Goal: Answer question/provide support: Share knowledge or assist other users

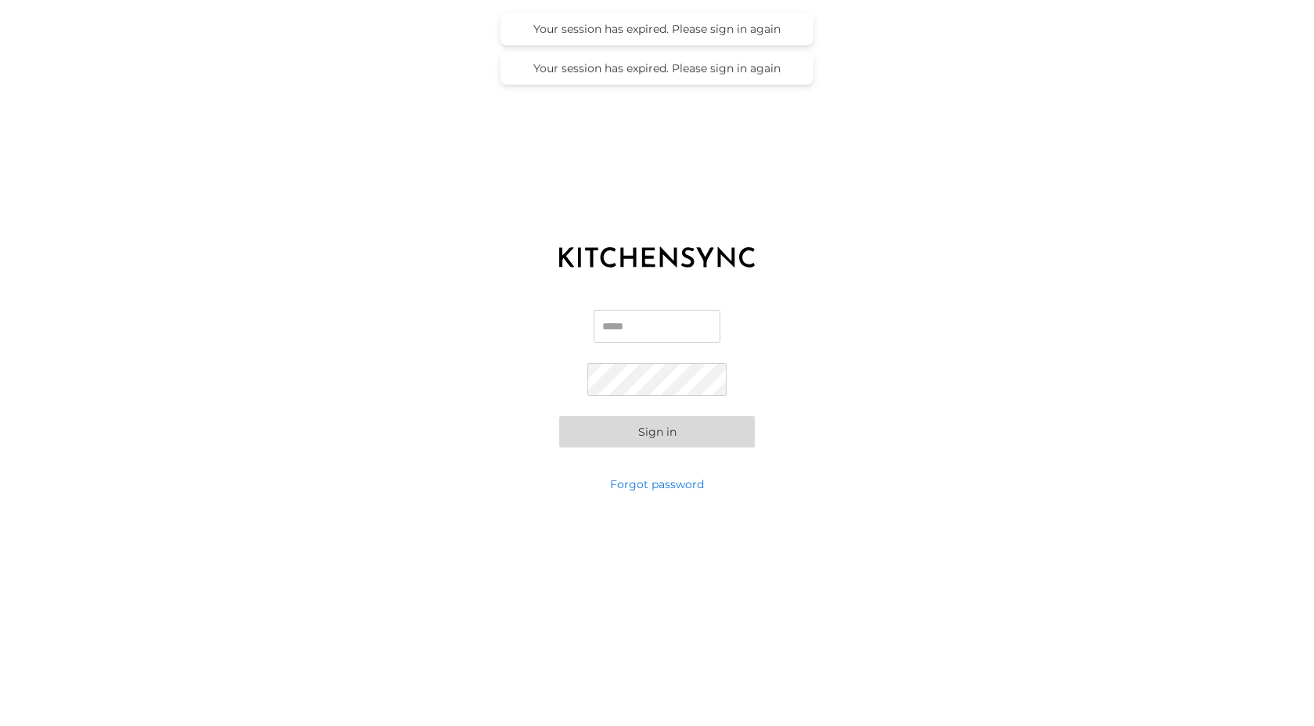
type input "**********"
click at [708, 428] on button "Sign in" at bounding box center [657, 431] width 196 height 31
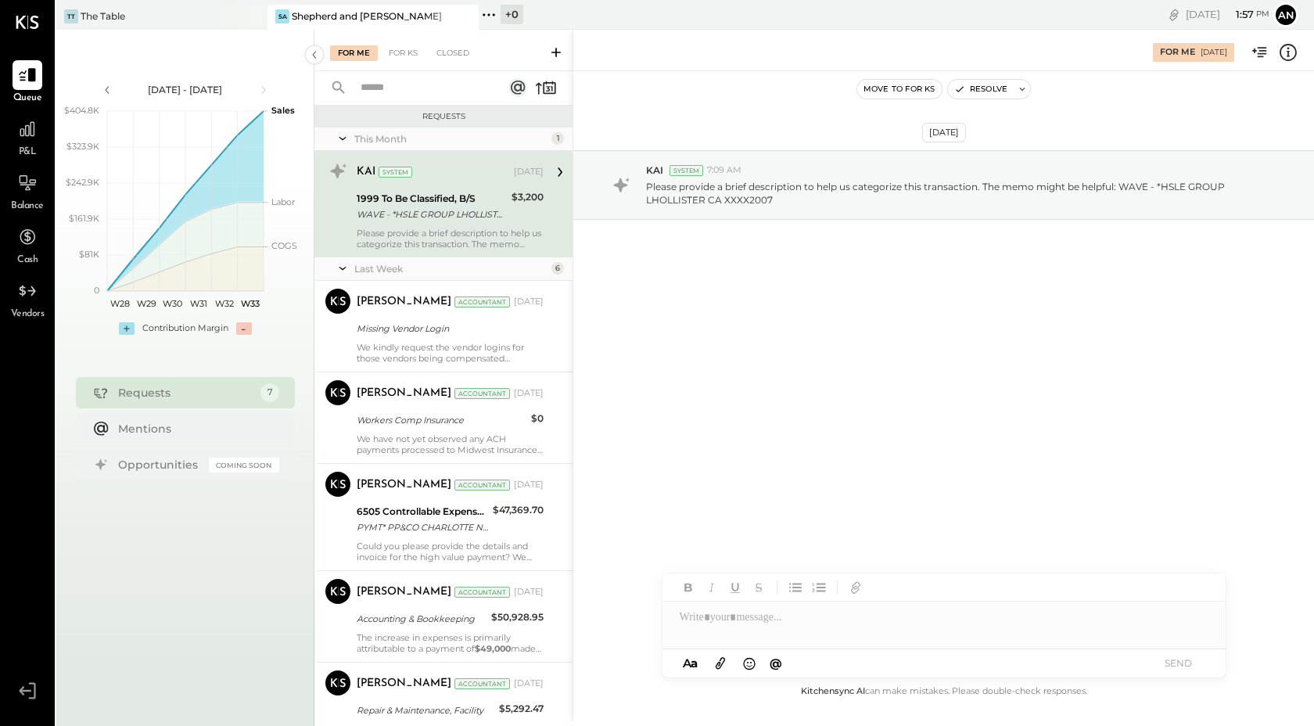
click at [529, 196] on div "$3,200" at bounding box center [528, 197] width 32 height 16
drag, startPoint x: 544, startPoint y: 196, endPoint x: 512, endPoint y: 200, distance: 32.4
click at [512, 200] on div "KAI System [DATE] 1999 To Be Classified, B/S WAVE - *HSLE GROUP LHOLLISTER CA X…" at bounding box center [444, 204] width 258 height 106
copy div "3,200"
click at [823, 624] on div at bounding box center [944, 617] width 563 height 31
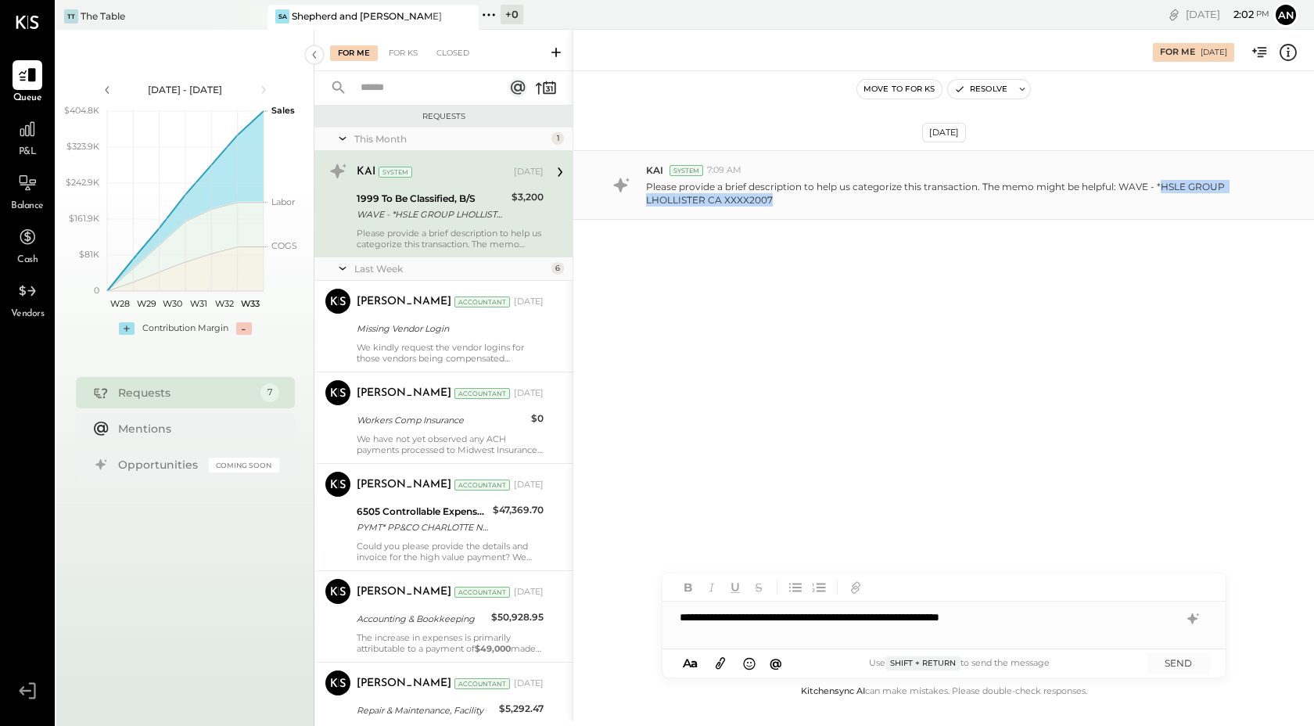
drag, startPoint x: 1162, startPoint y: 185, endPoint x: 1170, endPoint y: 202, distance: 19.2
click at [1170, 202] on p "Please provide a brief description to help us categorize this transaction. The …" at bounding box center [957, 193] width 623 height 27
copy p "HSLE GROUP LHOLLISTER CA XXXX2007"
click at [1188, 663] on button "SEND" at bounding box center [1179, 663] width 63 height 21
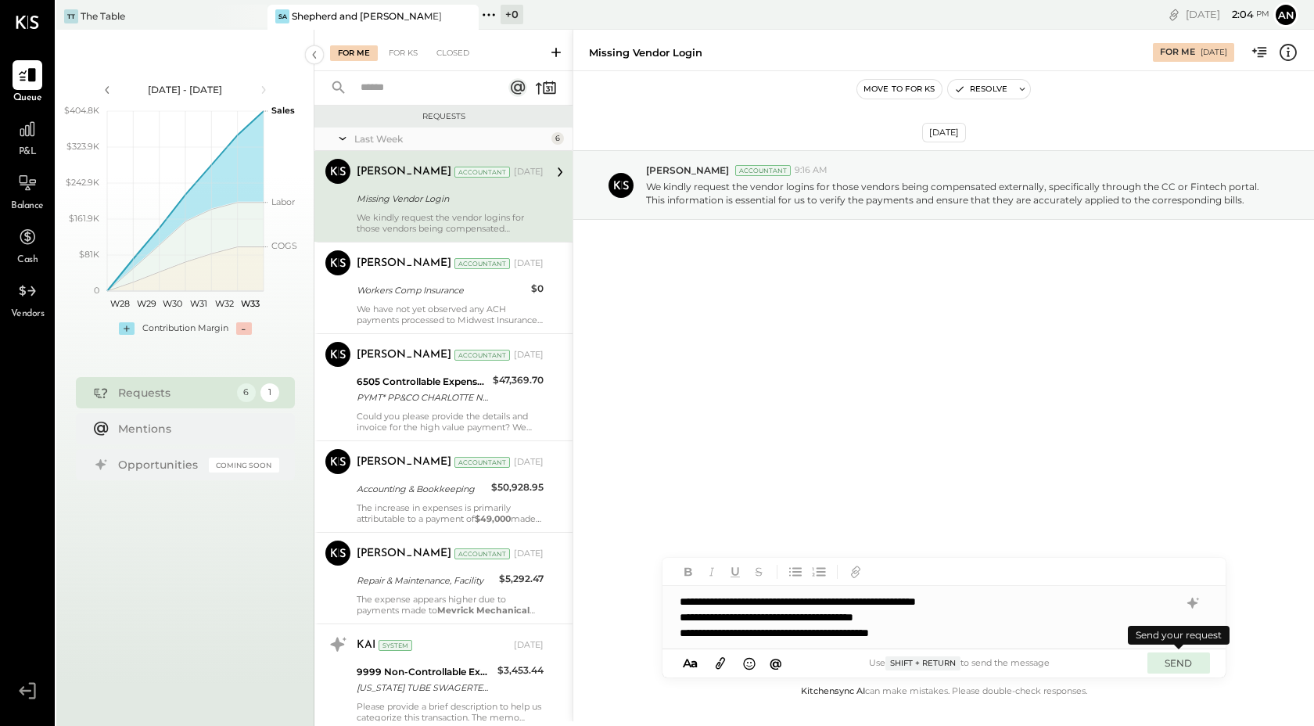
click at [1193, 667] on button "SEND" at bounding box center [1179, 663] width 63 height 21
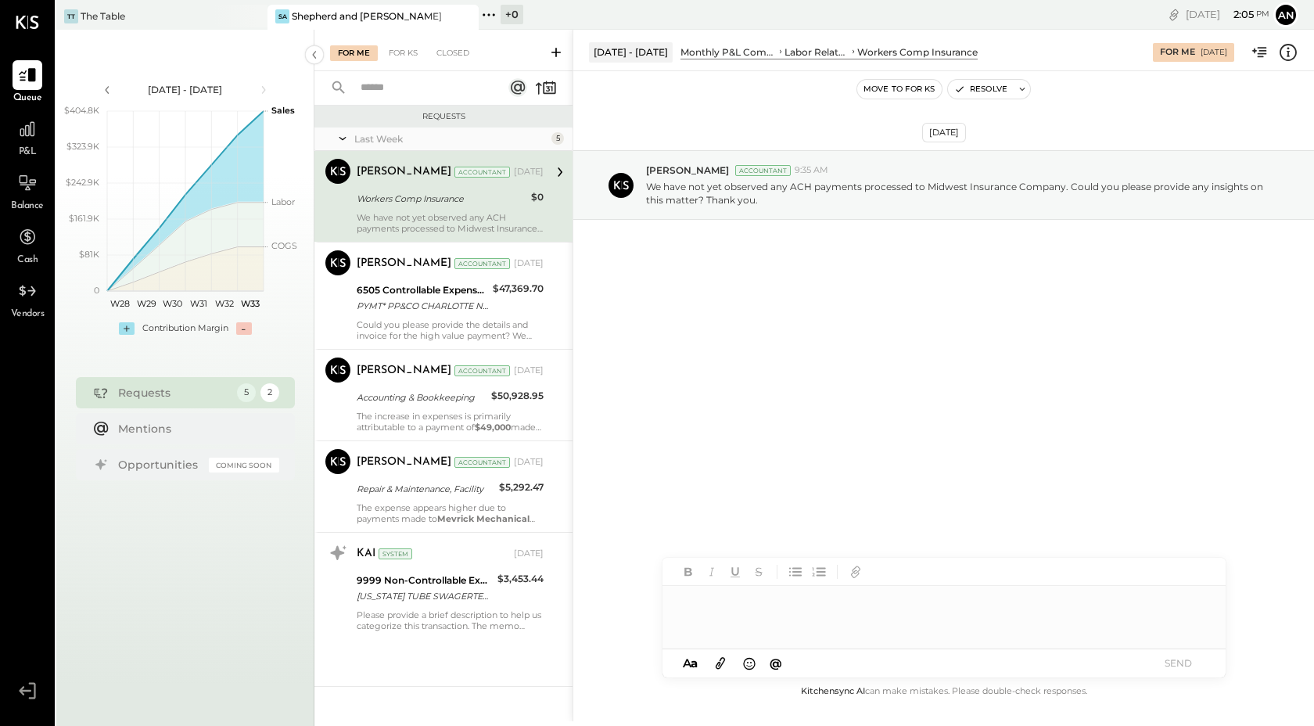
click at [528, 190] on div "Workers Comp Insurance $0" at bounding box center [450, 198] width 187 height 19
click at [795, 604] on div at bounding box center [944, 617] width 563 height 63
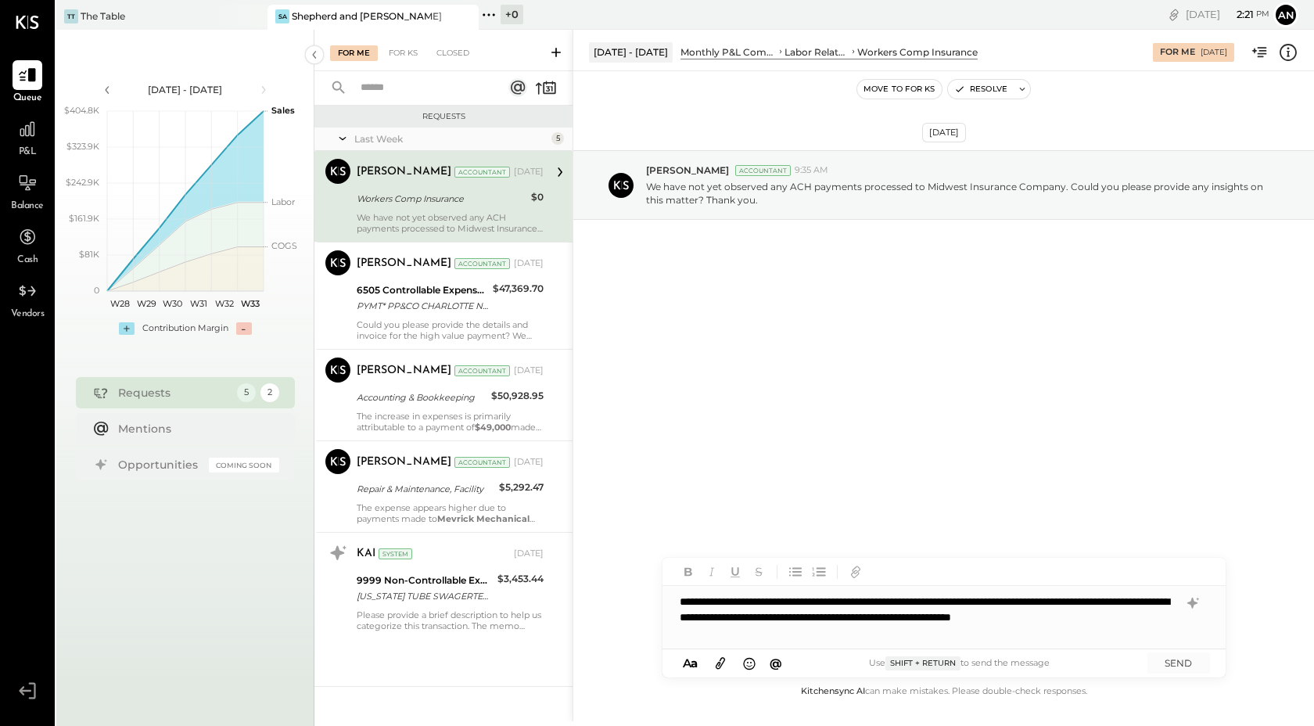
click at [711, 633] on div "**********" at bounding box center [944, 617] width 563 height 63
click at [770, 639] on div "**********" at bounding box center [944, 617] width 563 height 63
click at [1185, 668] on button "SEND" at bounding box center [1179, 663] width 63 height 21
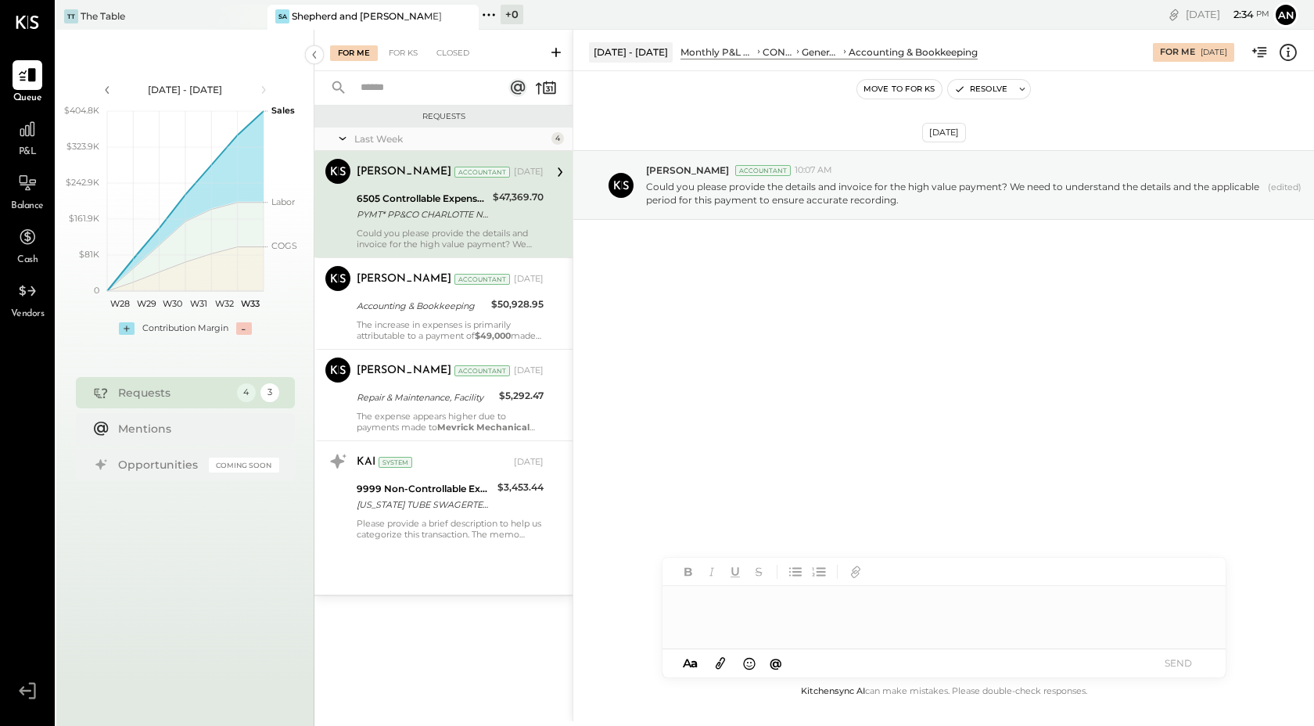
click at [721, 656] on icon at bounding box center [720, 663] width 17 height 18
click at [724, 665] on icon at bounding box center [720, 663] width 17 height 18
click at [787, 559] on div at bounding box center [944, 558] width 563 height 63
click at [1186, 664] on button "SEND" at bounding box center [1179, 663] width 63 height 21
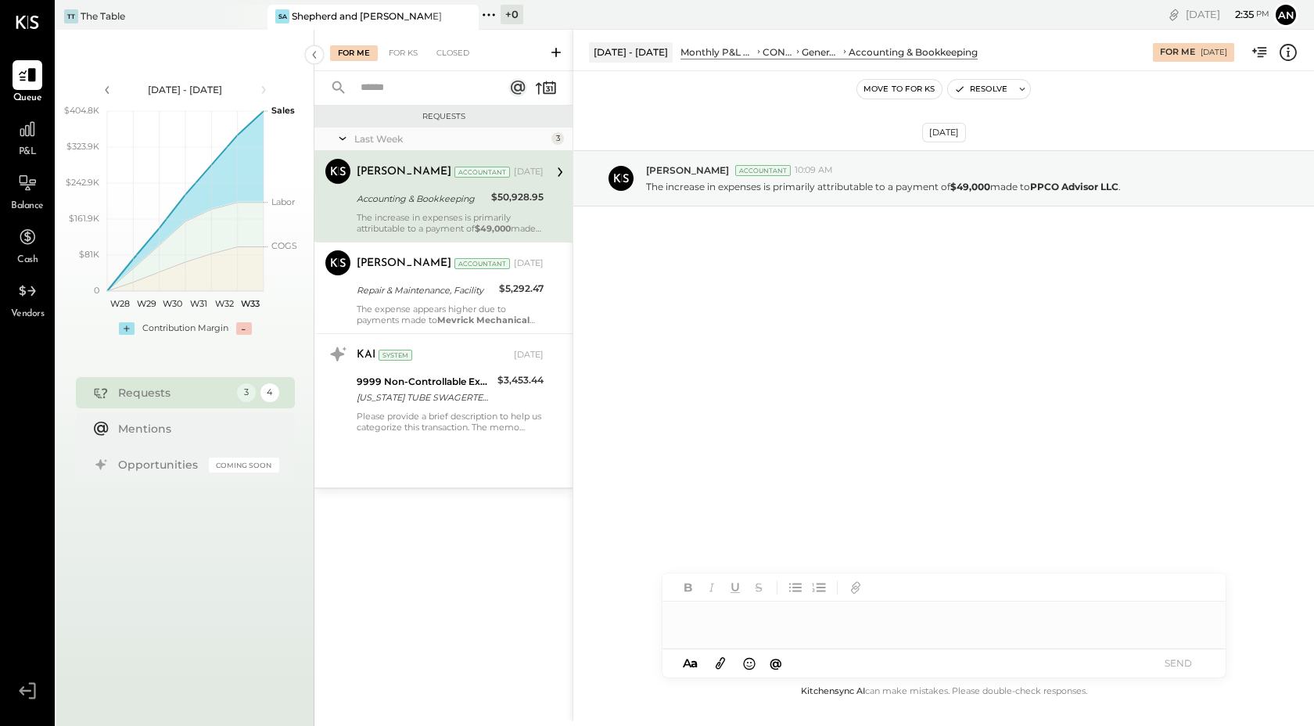
click at [751, 628] on div at bounding box center [944, 617] width 563 height 31
click at [721, 667] on icon at bounding box center [720, 663] width 17 height 18
click at [721, 662] on icon at bounding box center [720, 663] width 17 height 18
click at [1167, 668] on button "SEND" at bounding box center [1179, 663] width 63 height 21
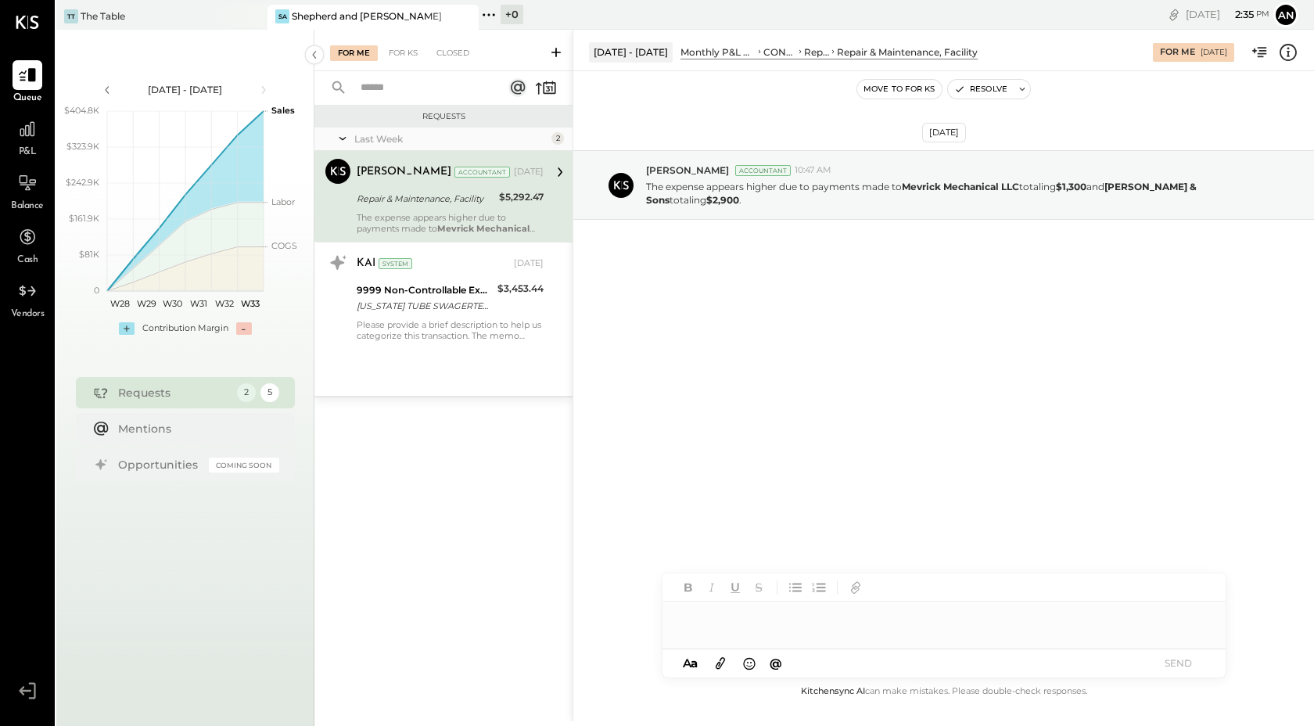
click at [768, 618] on div at bounding box center [944, 617] width 563 height 31
click at [962, 617] on div "**********" at bounding box center [944, 617] width 563 height 31
click at [1167, 641] on div "**********" at bounding box center [944, 610] width 563 height 75
click at [1164, 652] on div "A a @ Use Shift + Return to send the message SEND" at bounding box center [944, 663] width 563 height 28
click at [1160, 663] on button "SEND" at bounding box center [1179, 663] width 63 height 21
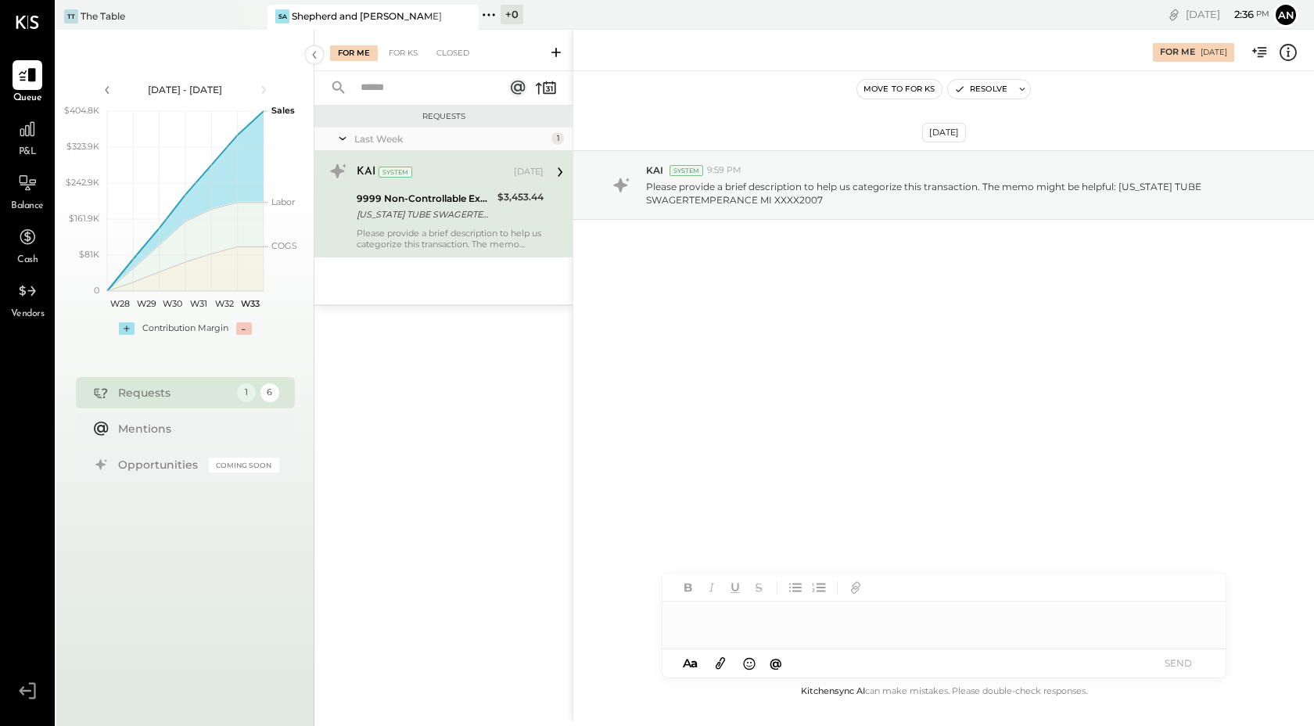
click at [714, 624] on div at bounding box center [944, 617] width 563 height 31
click at [1177, 660] on button "SEND" at bounding box center [1179, 663] width 63 height 21
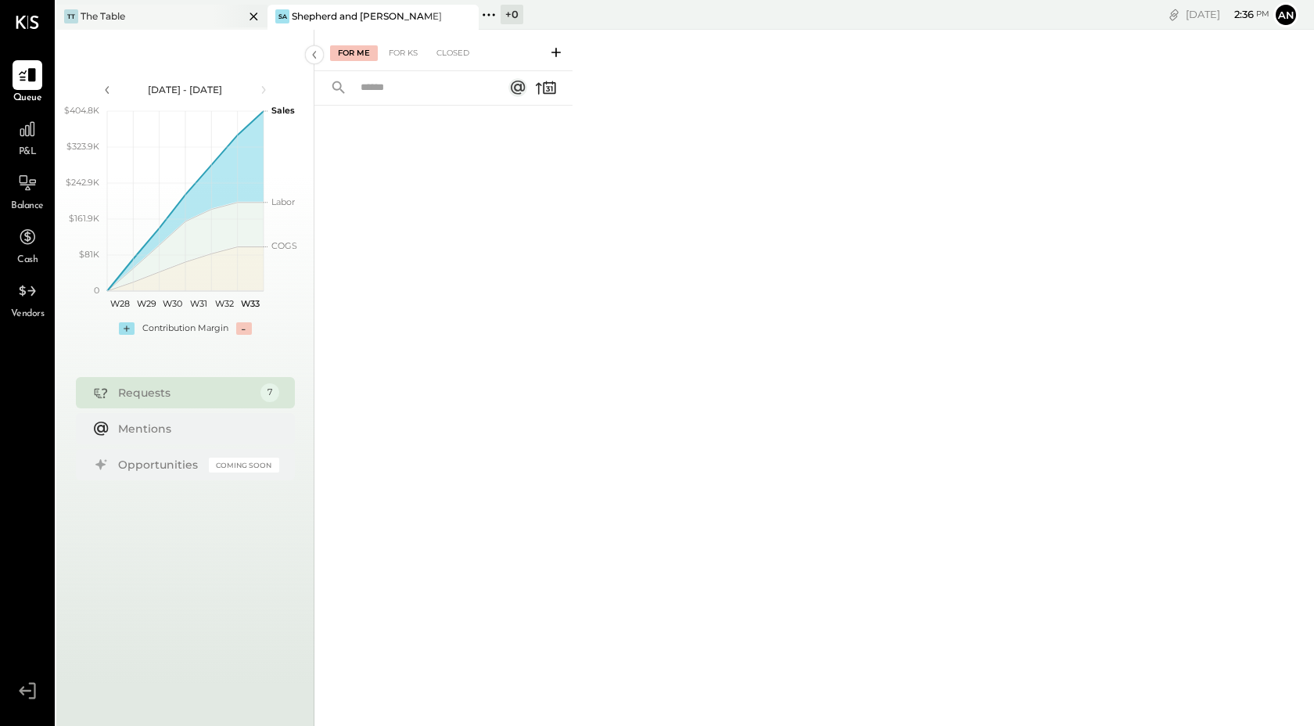
click at [214, 16] on div at bounding box center [240, 16] width 55 height 23
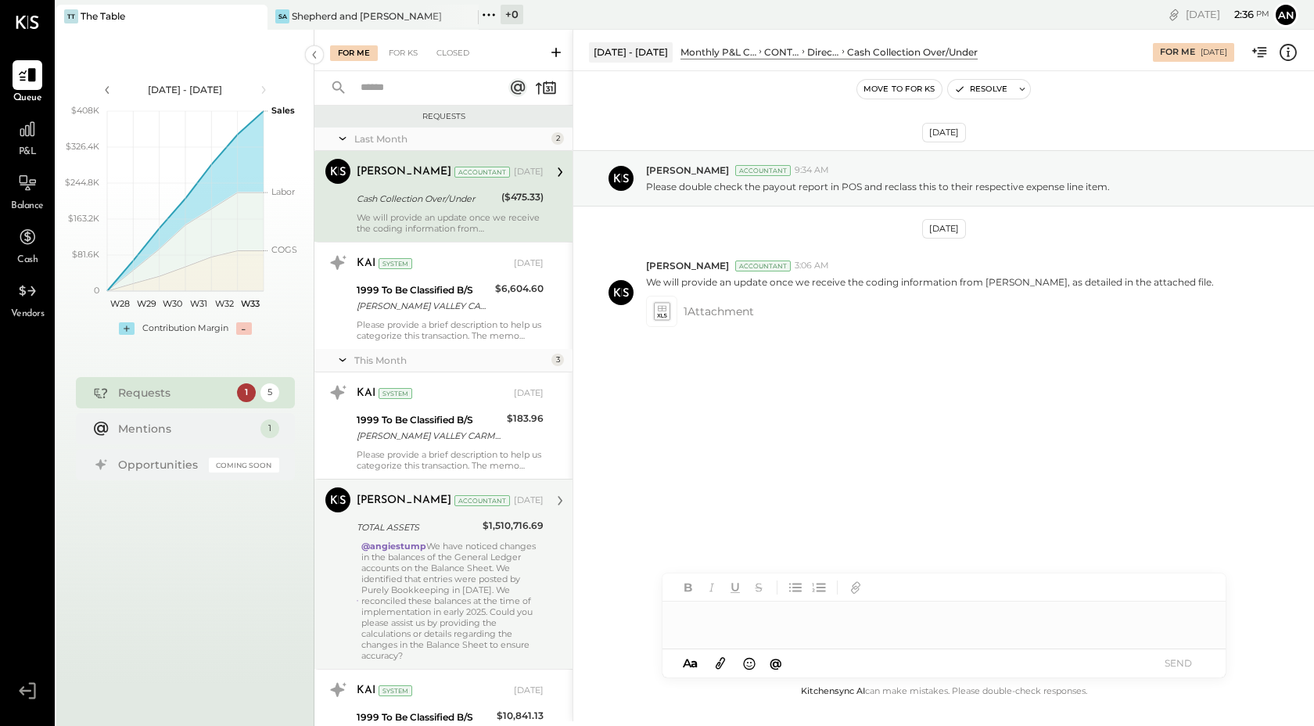
scroll to position [99, 0]
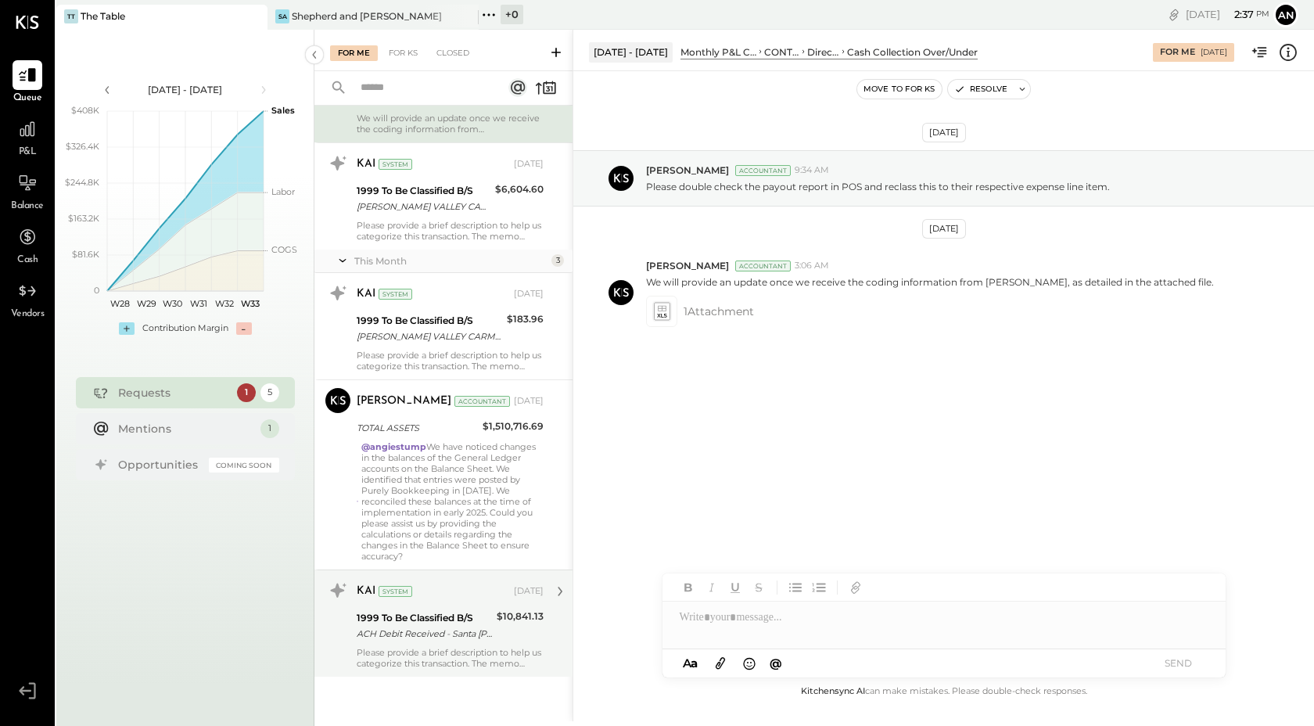
click at [422, 650] on div "Please provide a brief description to help us categorize this transaction. The …" at bounding box center [450, 658] width 187 height 22
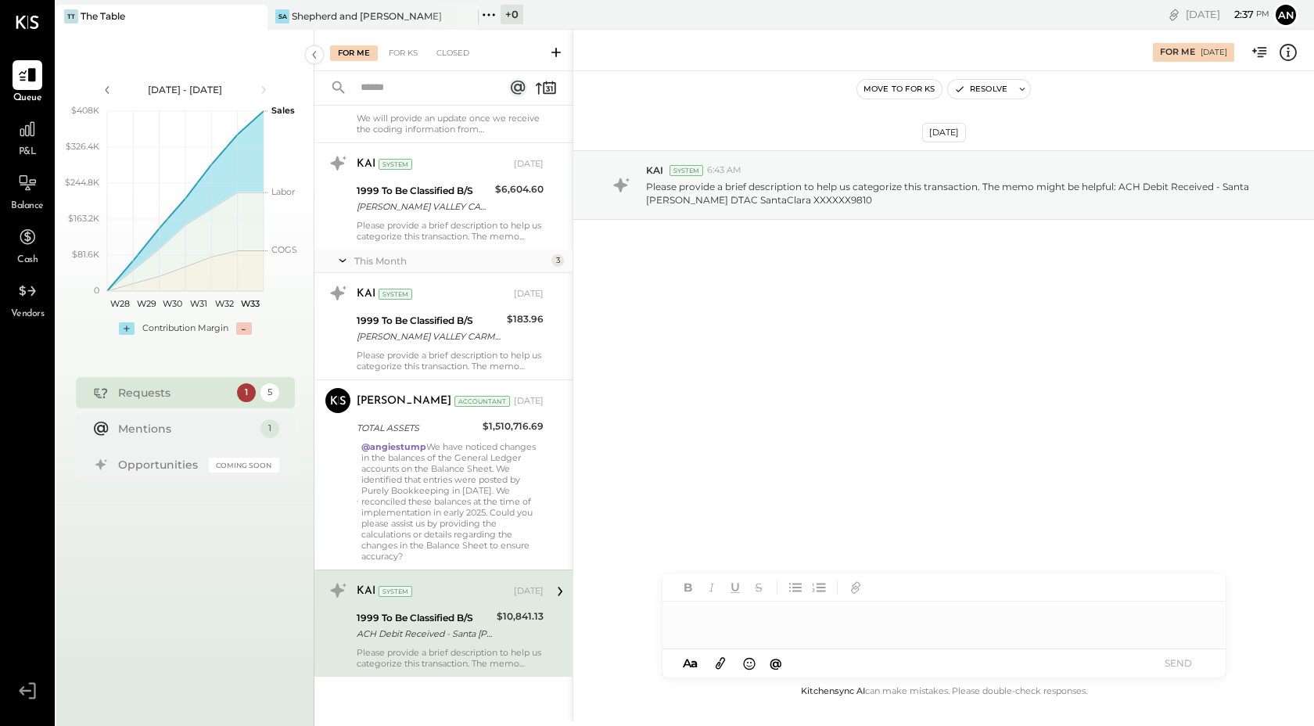
click at [735, 626] on div at bounding box center [944, 617] width 563 height 31
click at [1179, 667] on button "SEND" at bounding box center [1179, 663] width 63 height 21
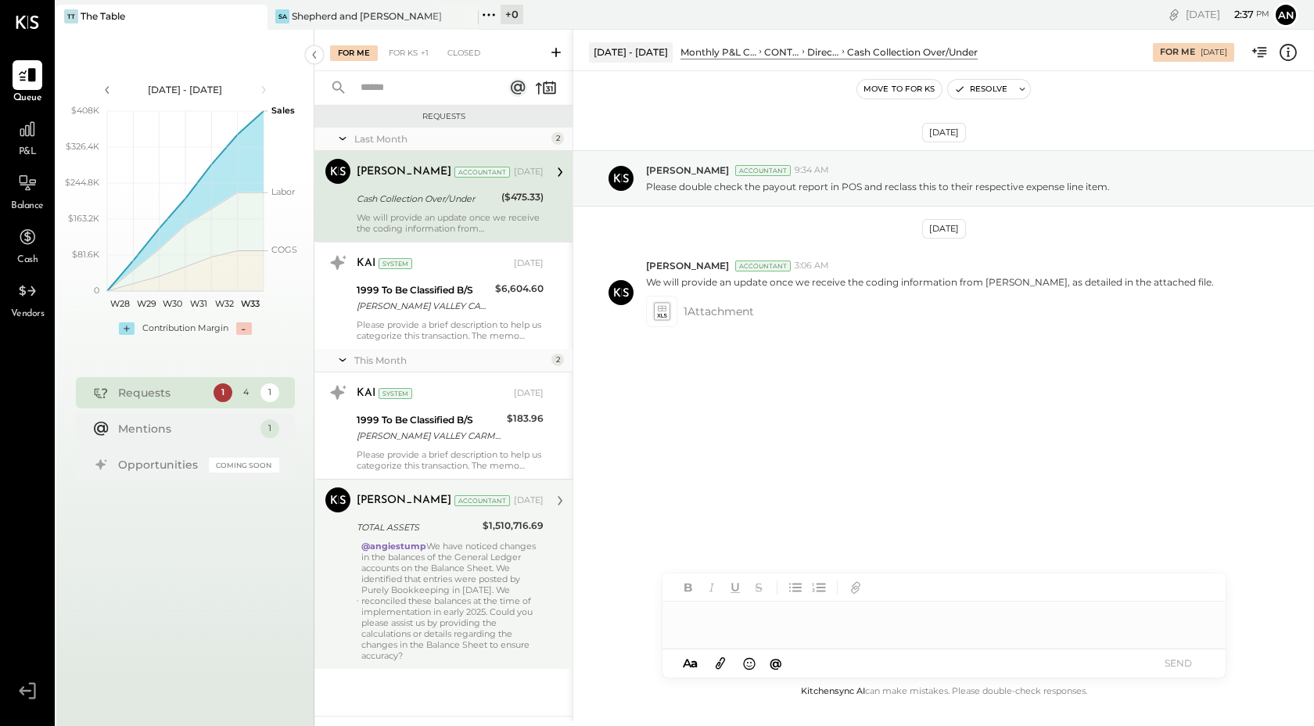
click at [481, 565] on div "@angiestump We have noticed changes in the balances of the General Ledger accou…" at bounding box center [452, 601] width 182 height 120
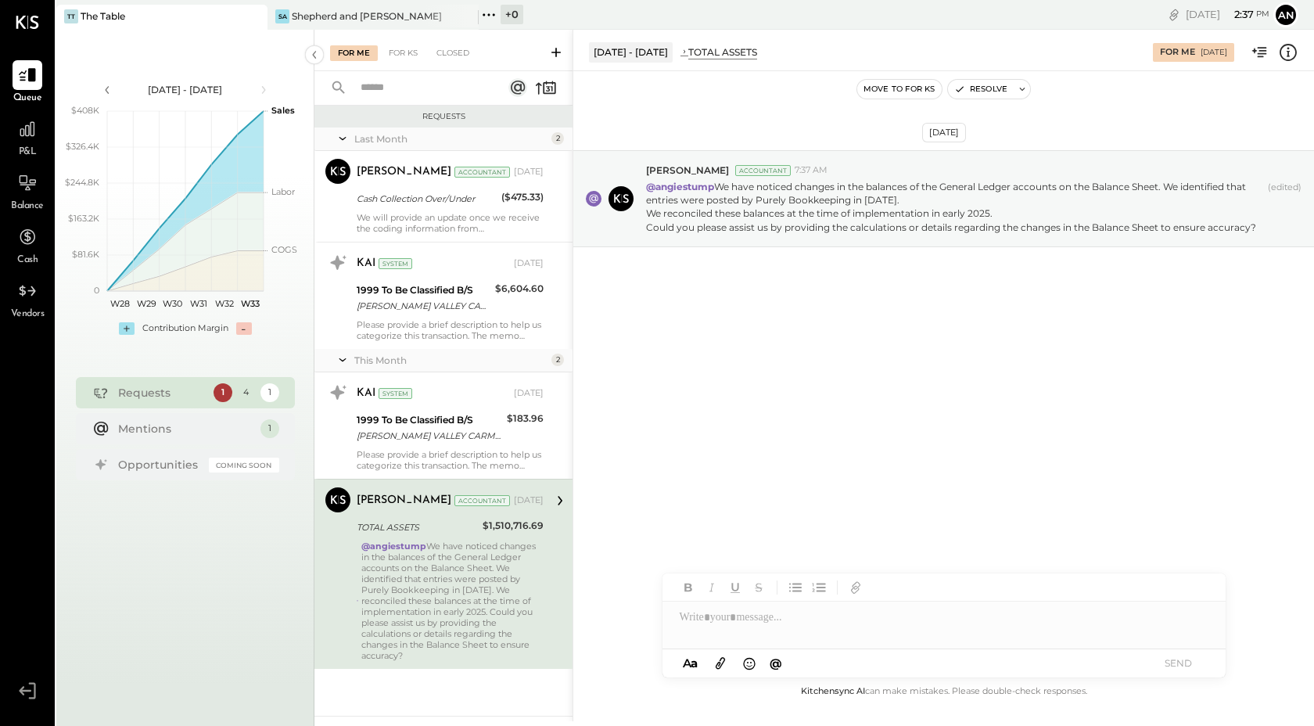
click at [751, 611] on div at bounding box center [944, 617] width 563 height 31
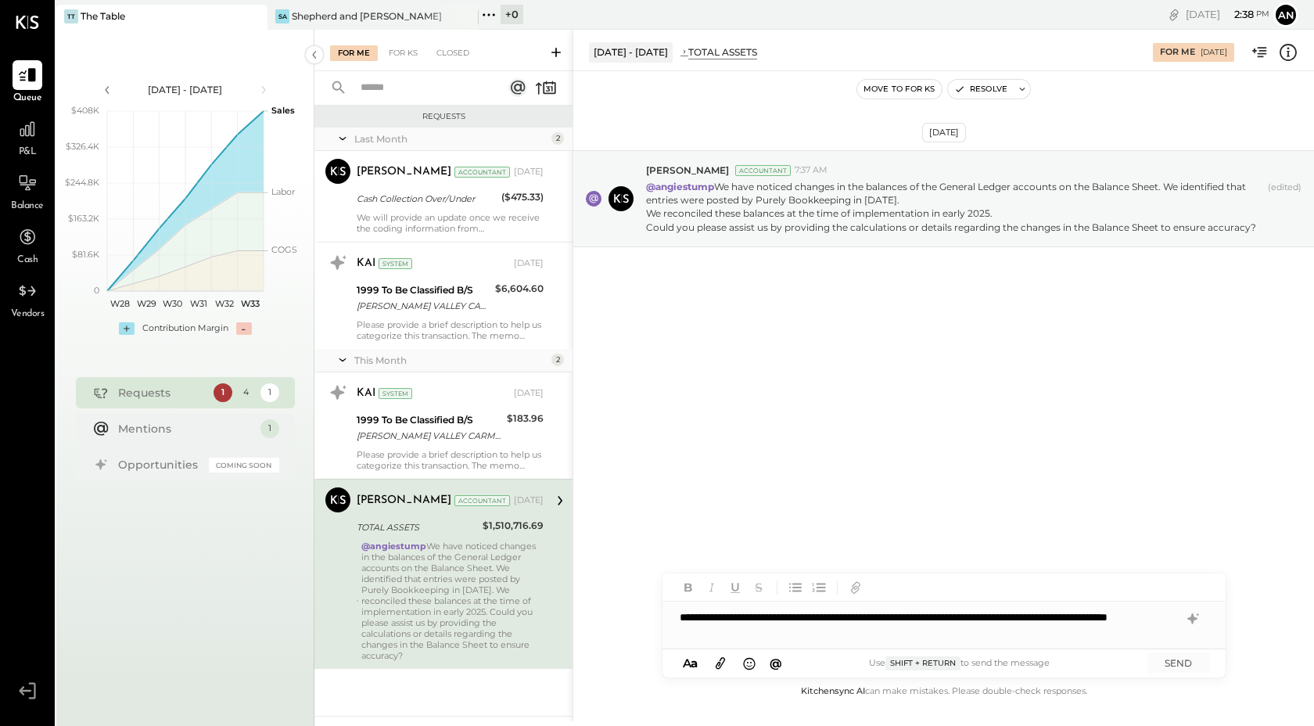
click at [687, 639] on div "**********" at bounding box center [944, 625] width 563 height 47
click at [926, 631] on div "**********" at bounding box center [944, 625] width 563 height 47
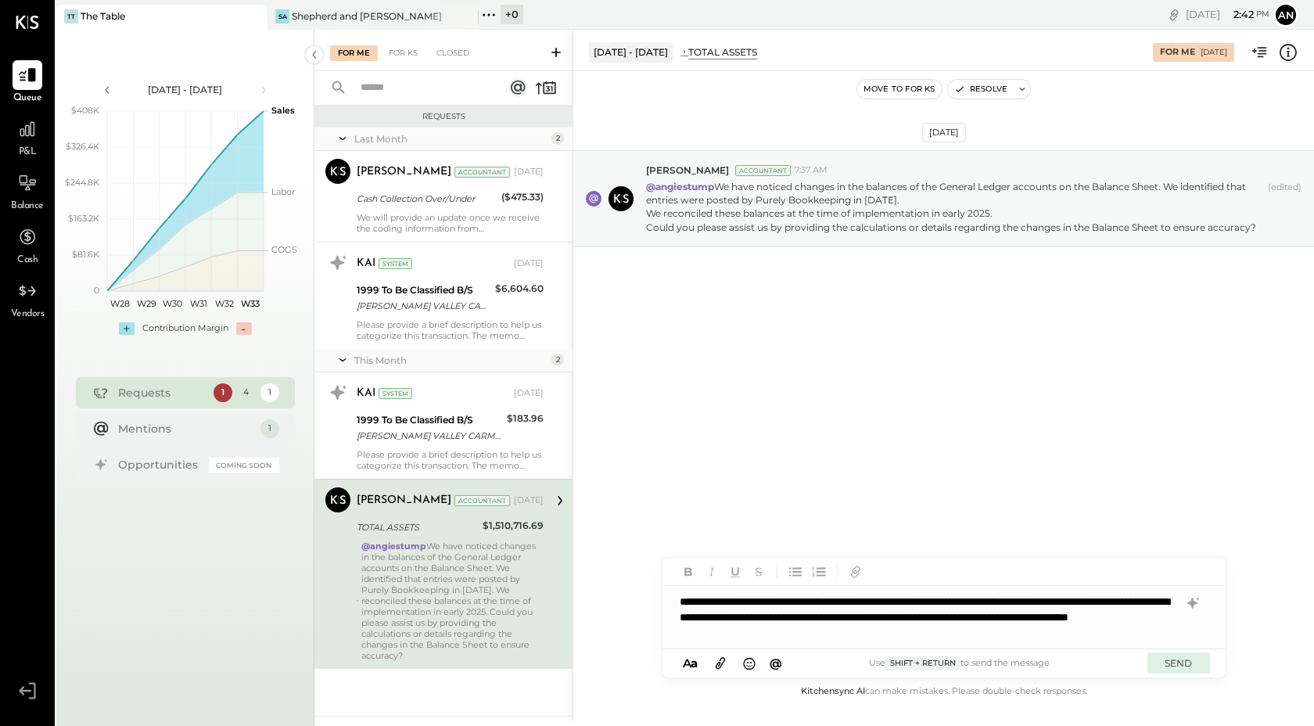
click at [1181, 654] on button "SEND" at bounding box center [1179, 663] width 63 height 21
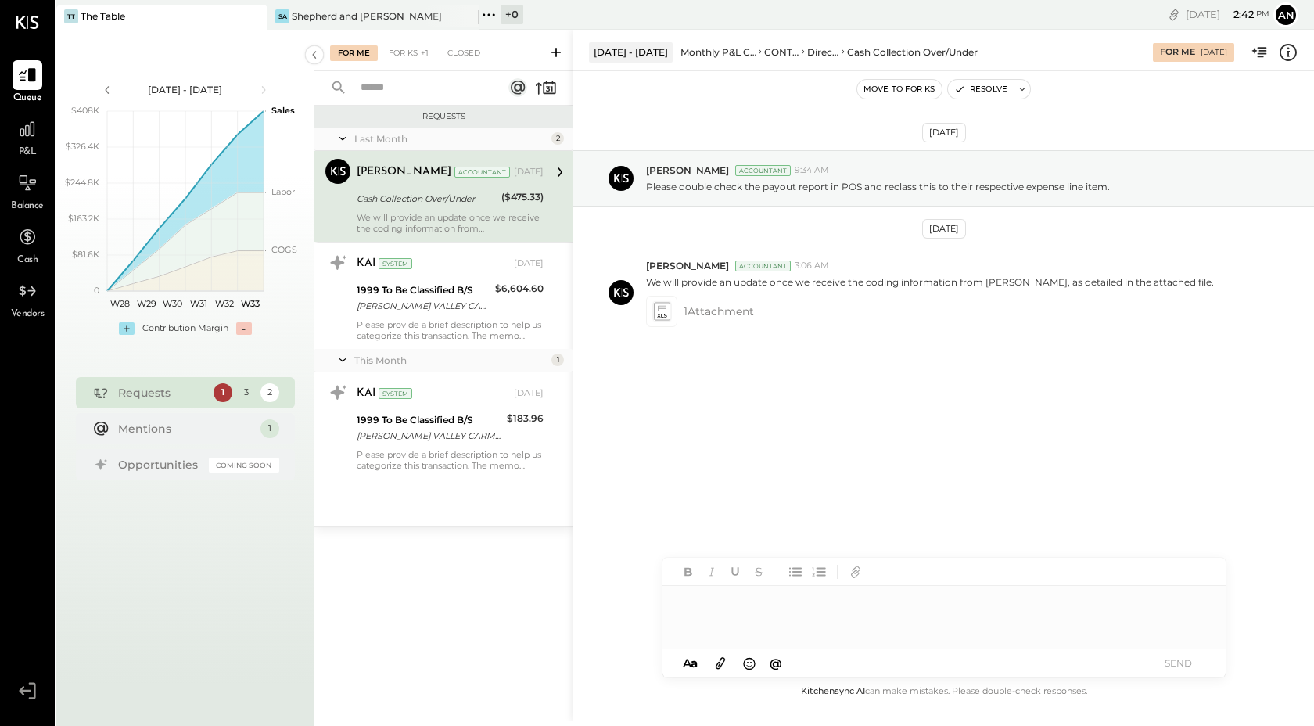
click at [924, 642] on div at bounding box center [944, 617] width 563 height 63
click at [831, 425] on div "[DATE] [PERSON_NAME] Accountant 9:34 AM Please double check the payout report i…" at bounding box center [943, 283] width 741 height 347
click at [660, 319] on icon at bounding box center [662, 311] width 16 height 17
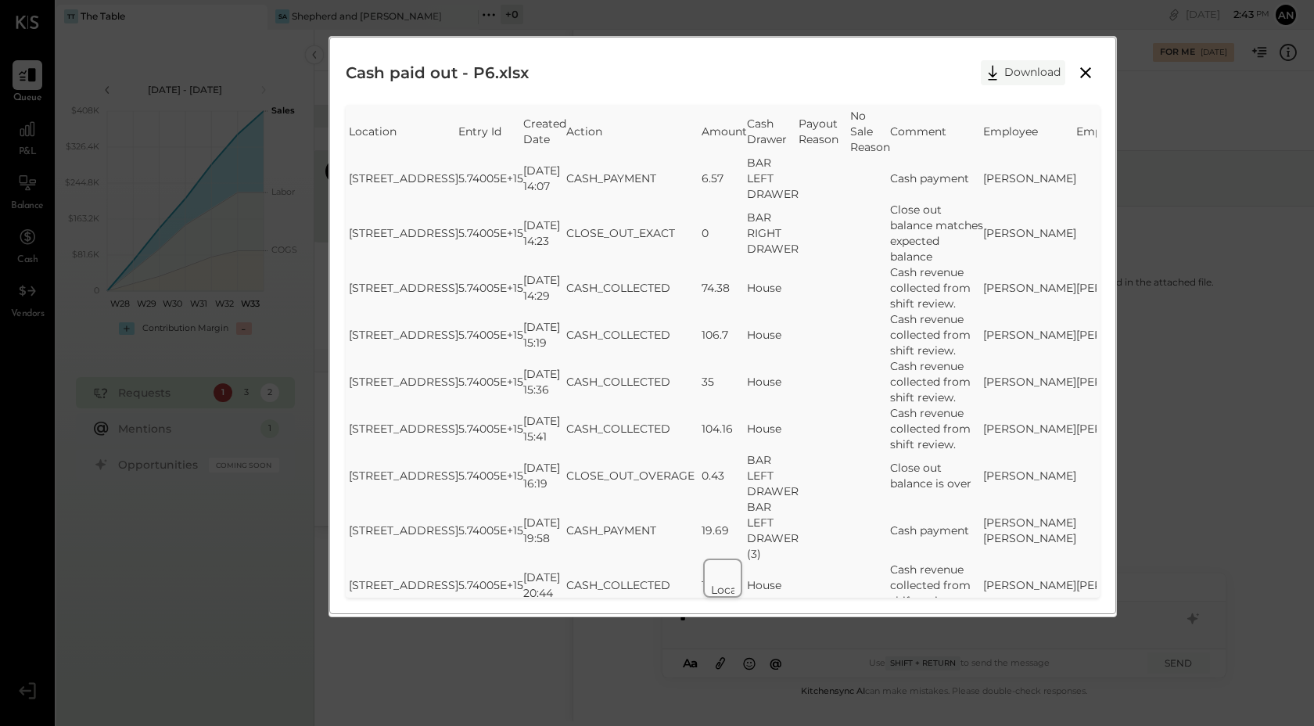
click at [1019, 83] on button "Download" at bounding box center [1023, 72] width 84 height 25
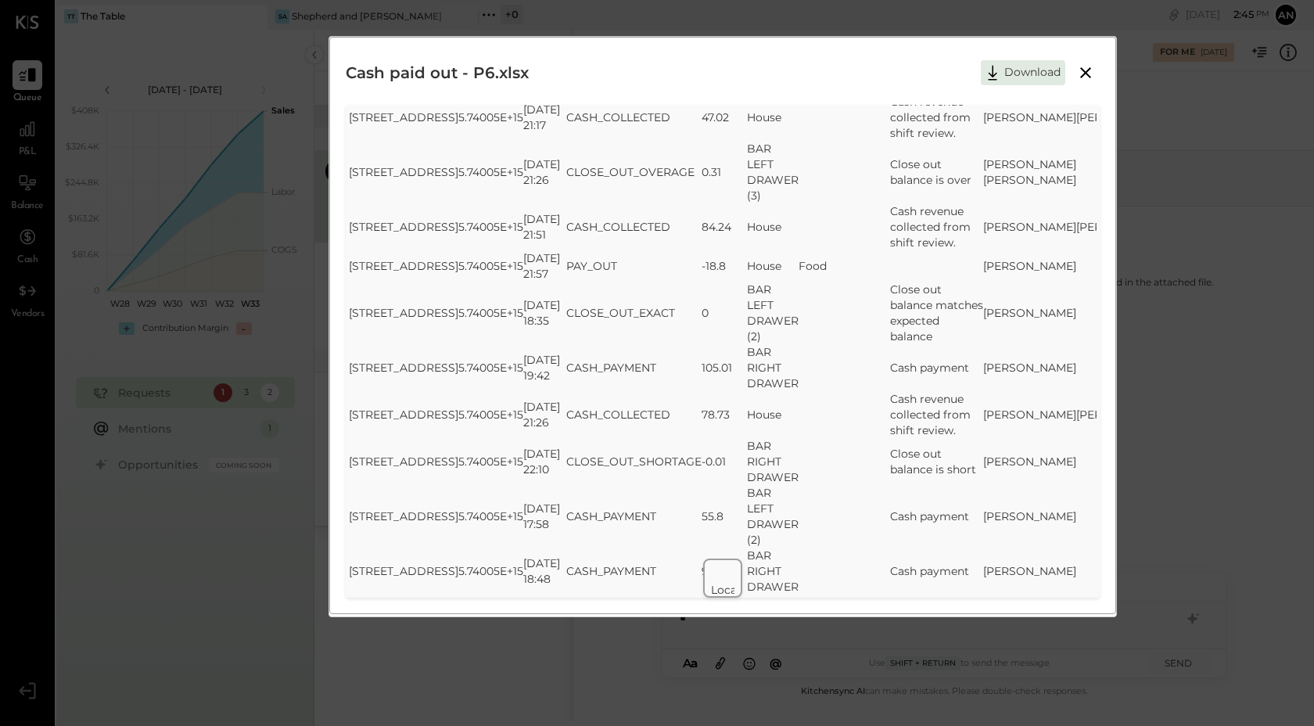
scroll to position [576, 0]
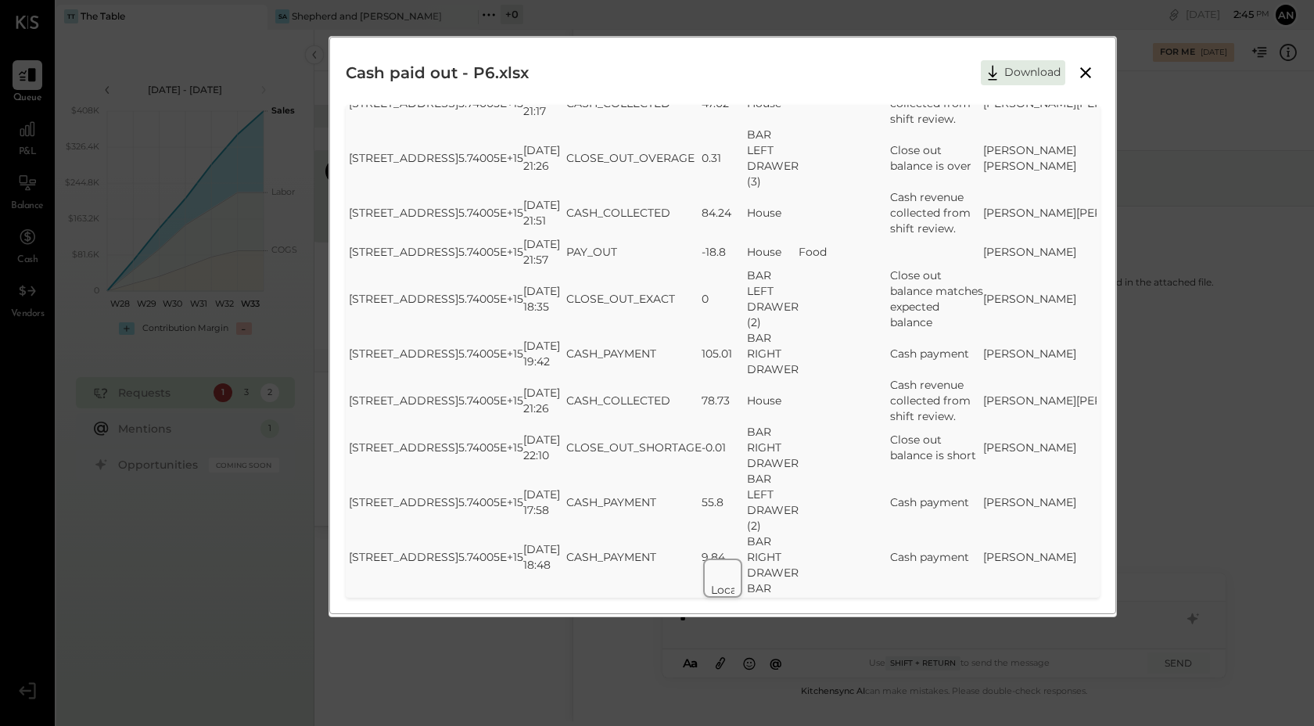
click at [1080, 66] on icon at bounding box center [1086, 72] width 19 height 19
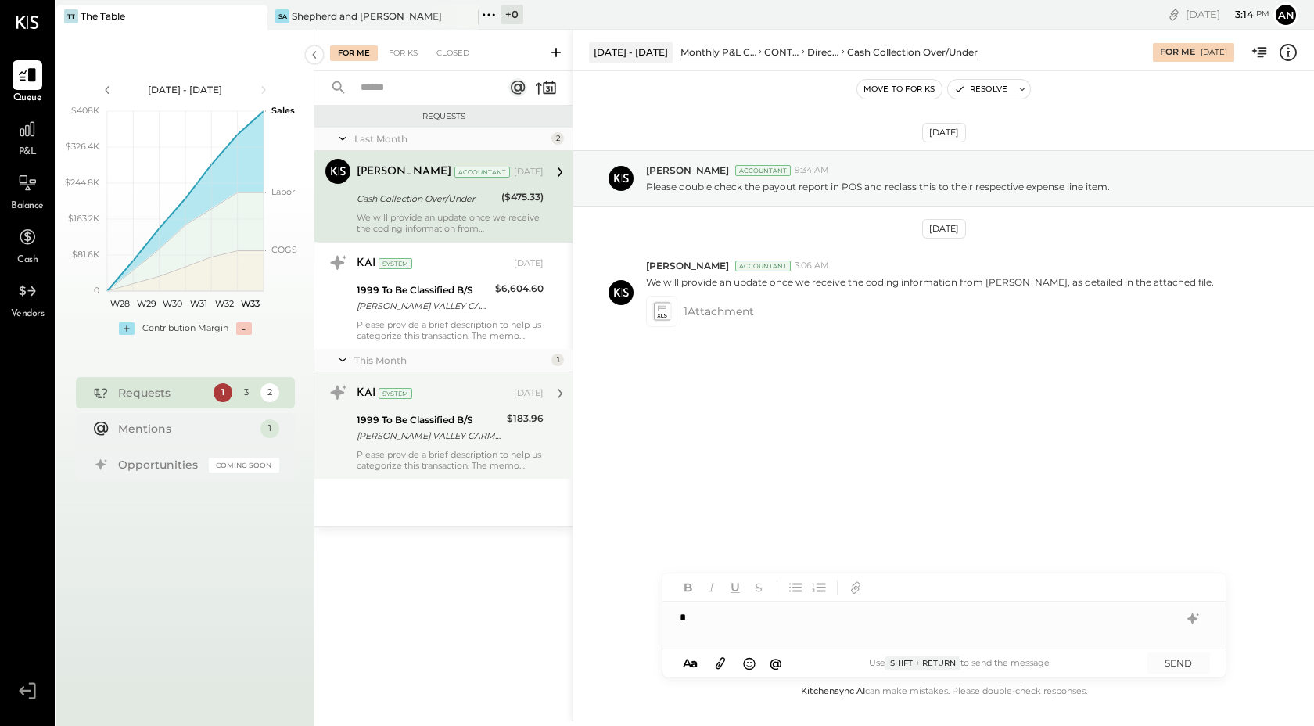
click at [498, 437] on div "[PERSON_NAME] VALLEY CARMEL CA XXXX4012" at bounding box center [430, 436] width 146 height 16
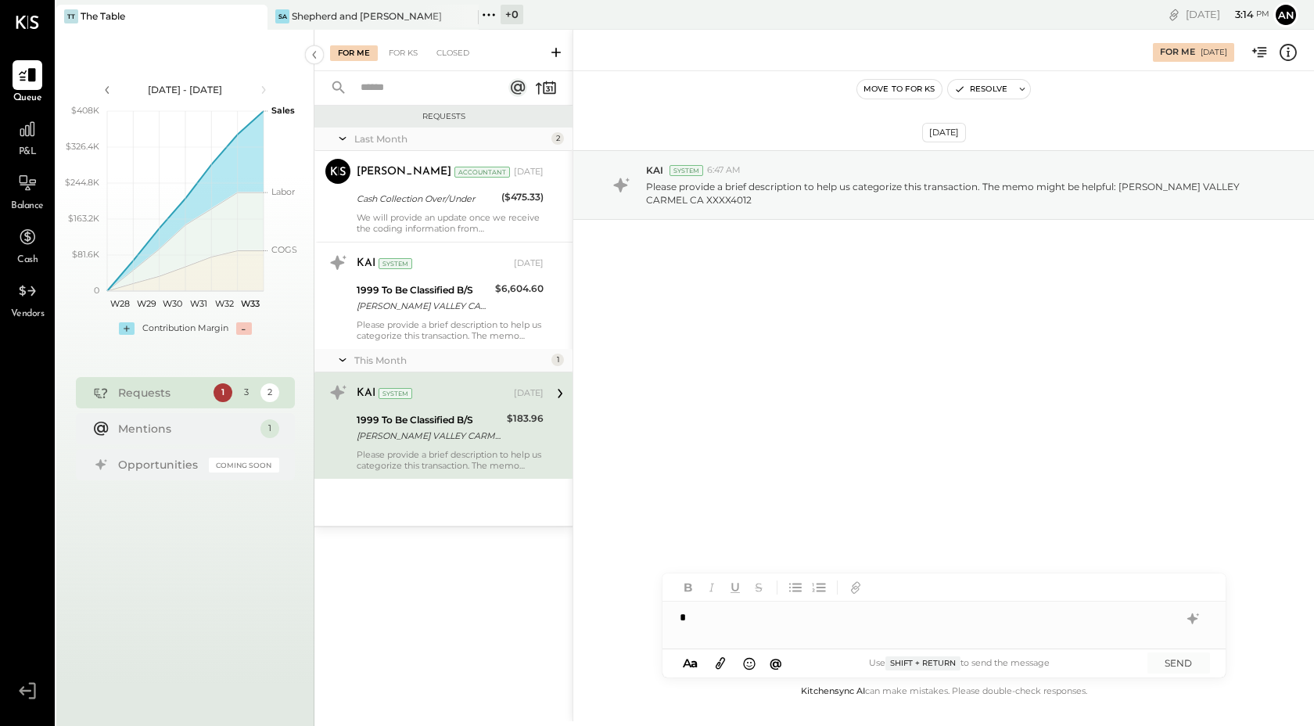
click at [823, 637] on div "*" at bounding box center [944, 610] width 563 height 75
click at [1175, 661] on button "SEND" at bounding box center [1179, 663] width 63 height 21
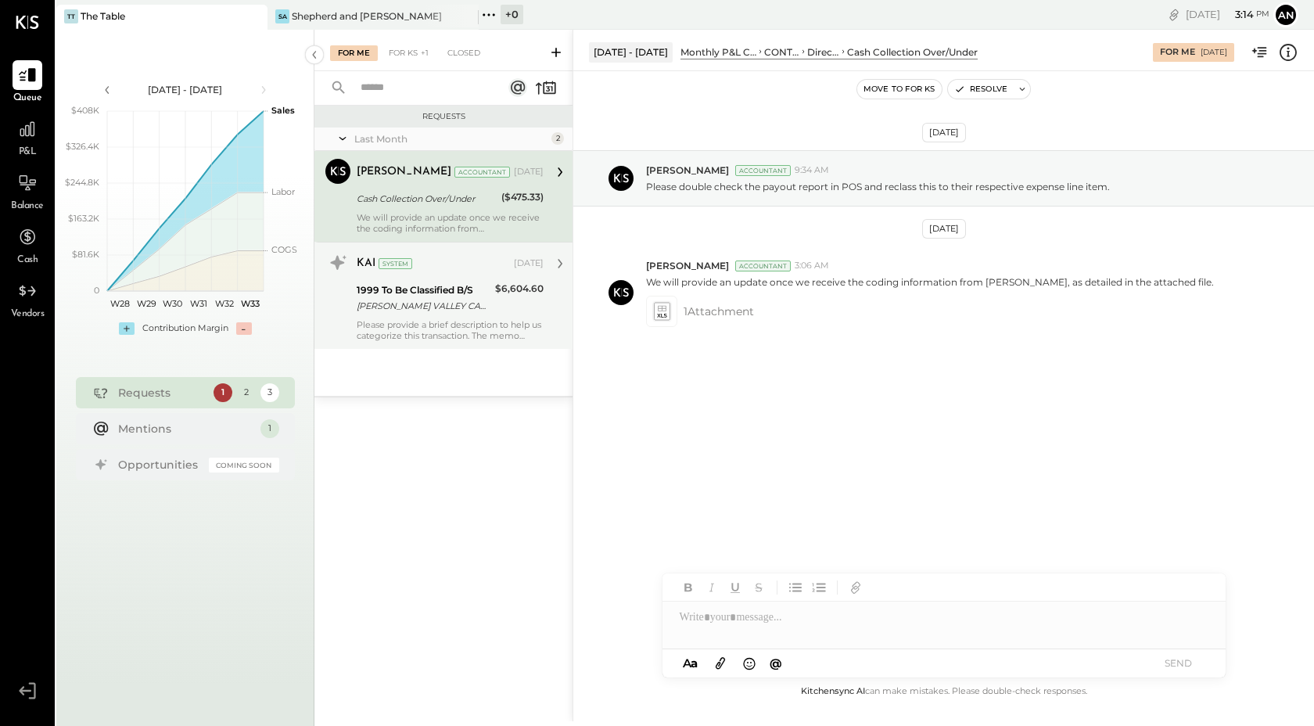
click at [487, 304] on div "[PERSON_NAME] VALLEY CARMEL CA XXXX4012" at bounding box center [424, 306] width 134 height 16
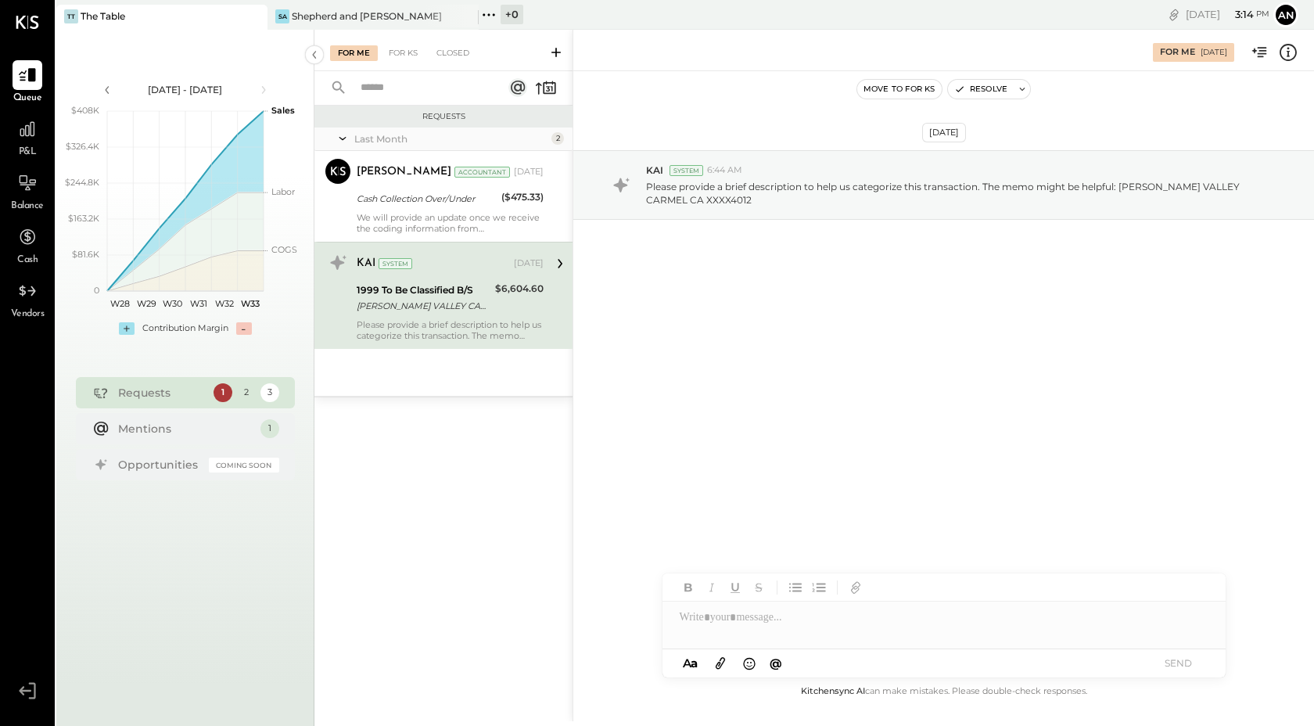
click at [775, 641] on div at bounding box center [944, 610] width 563 height 75
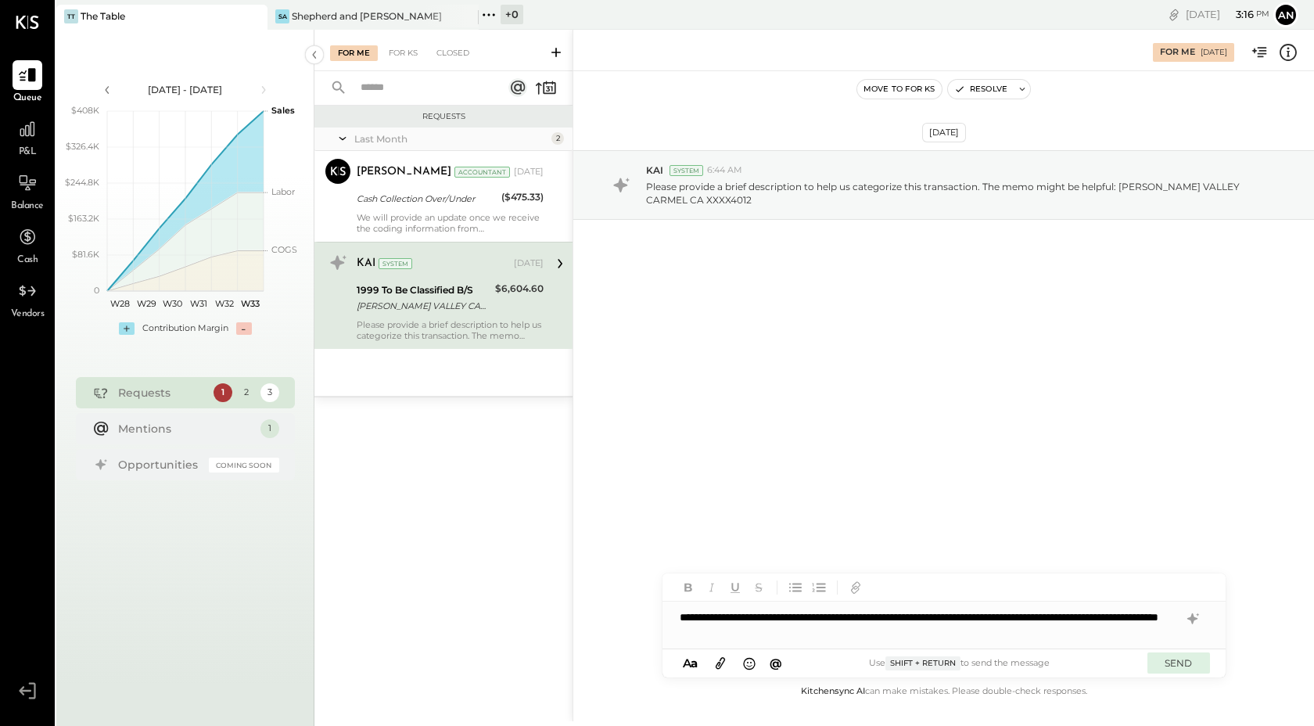
click at [1187, 658] on button "SEND" at bounding box center [1179, 663] width 63 height 21
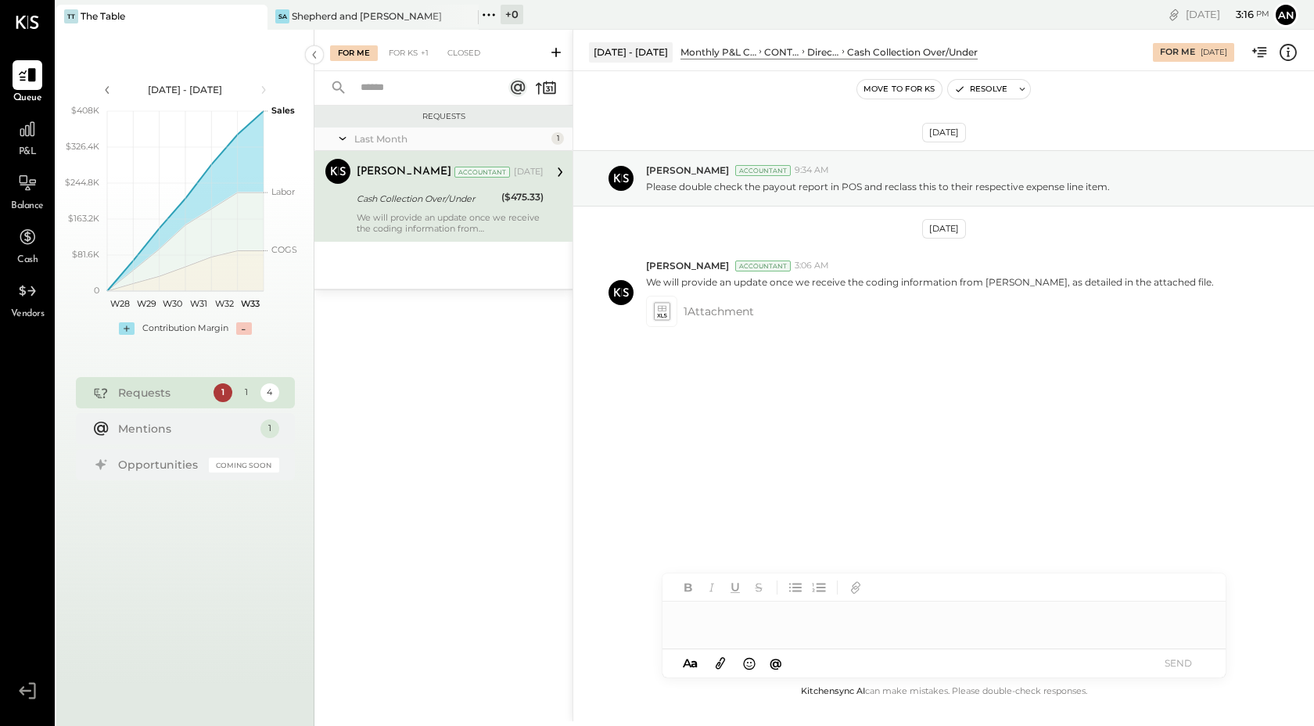
click at [795, 620] on div at bounding box center [944, 625] width 563 height 47
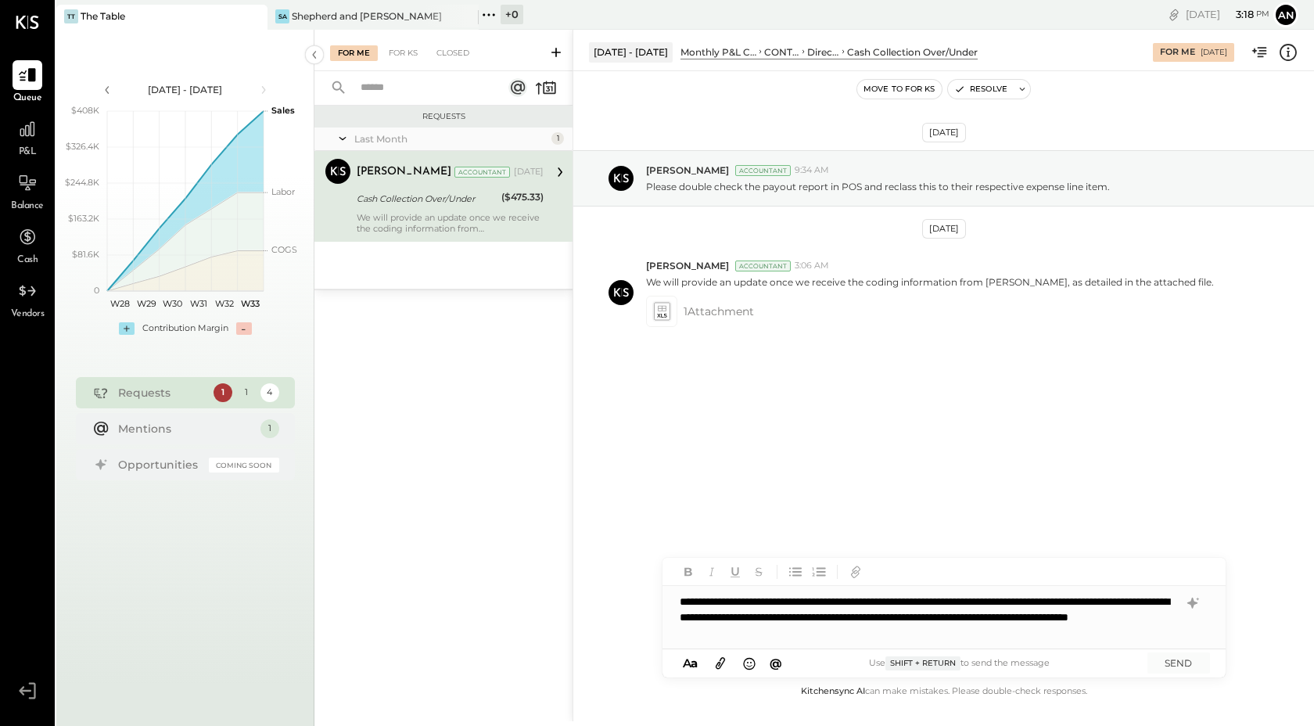
click at [721, 660] on icon at bounding box center [720, 664] width 9 height 12
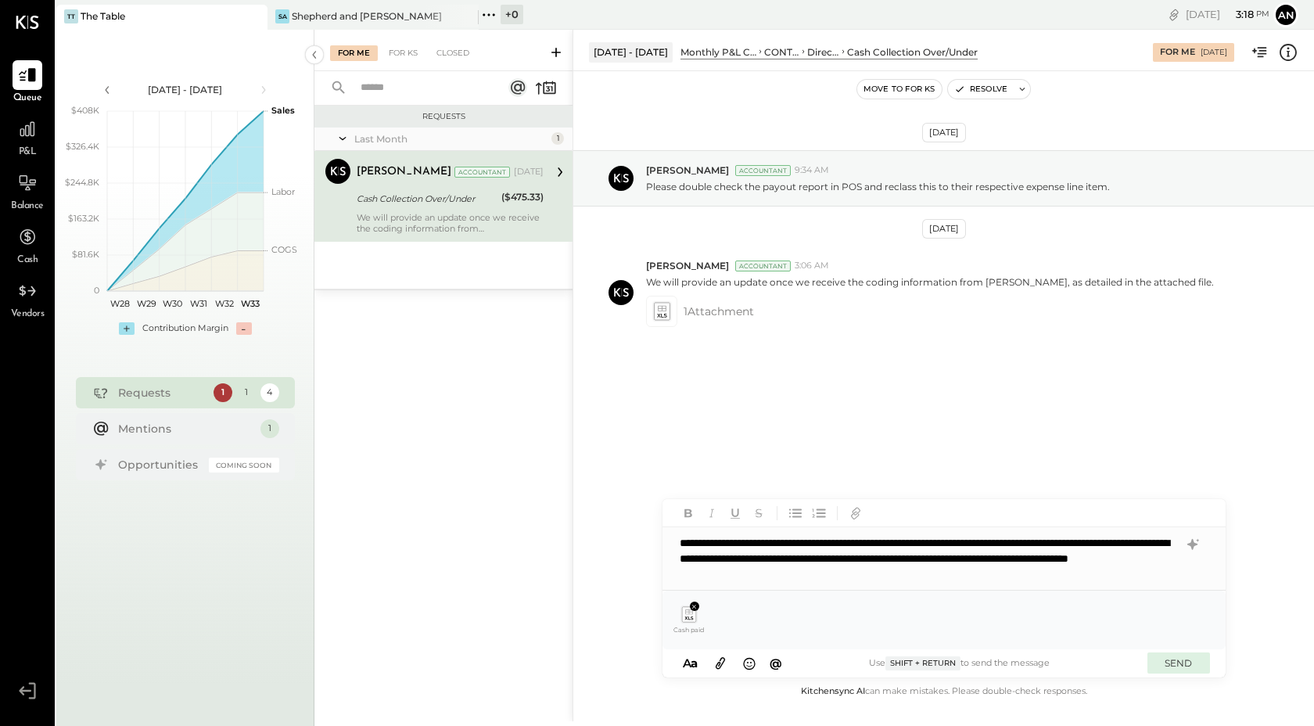
click at [1183, 656] on button "SEND" at bounding box center [1179, 663] width 63 height 21
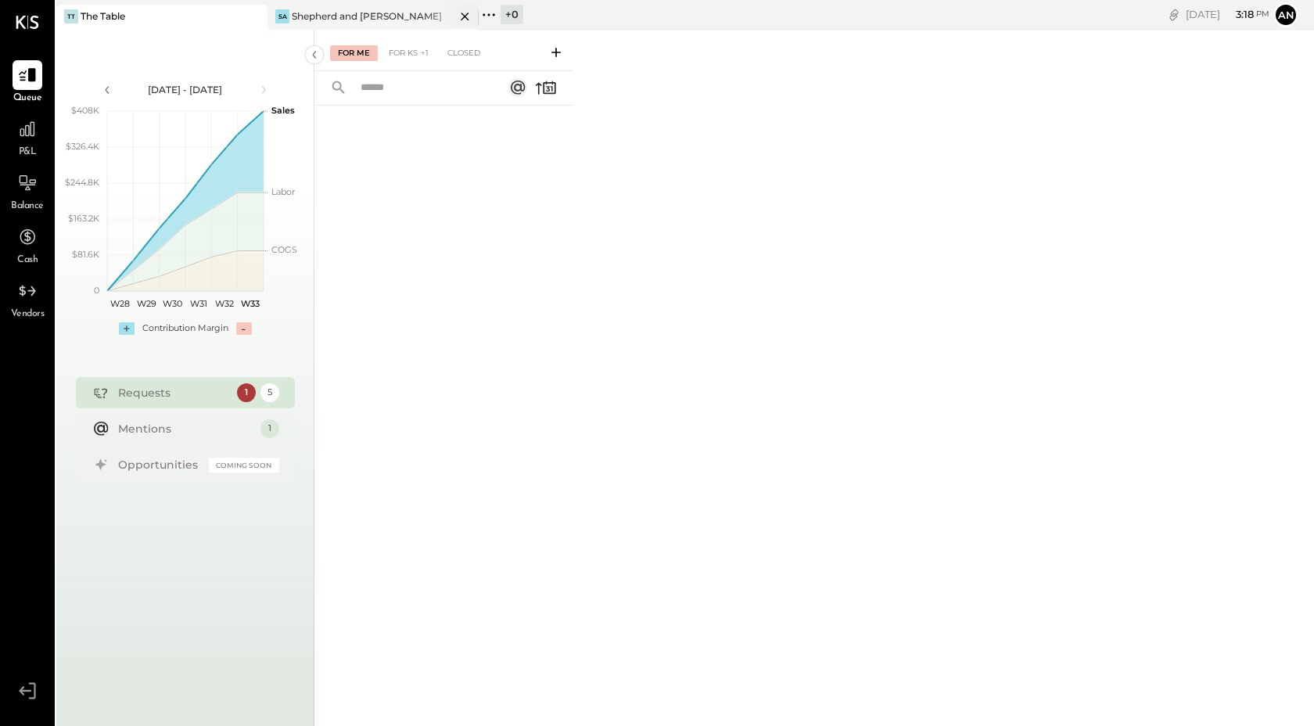
click at [451, 16] on div at bounding box center [451, 16] width 55 height 23
